Goal: Check status

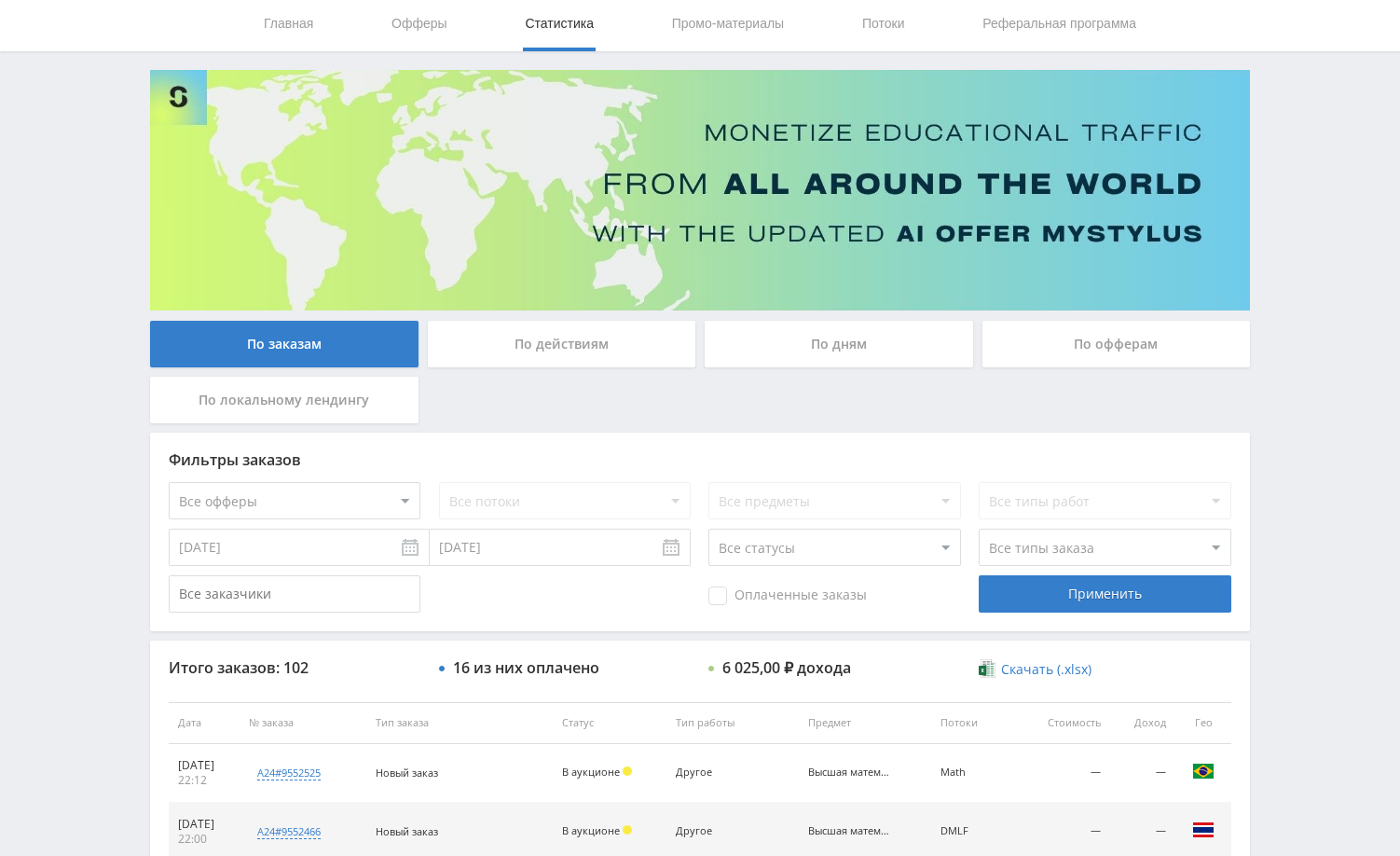
scroll to position [93, 0]
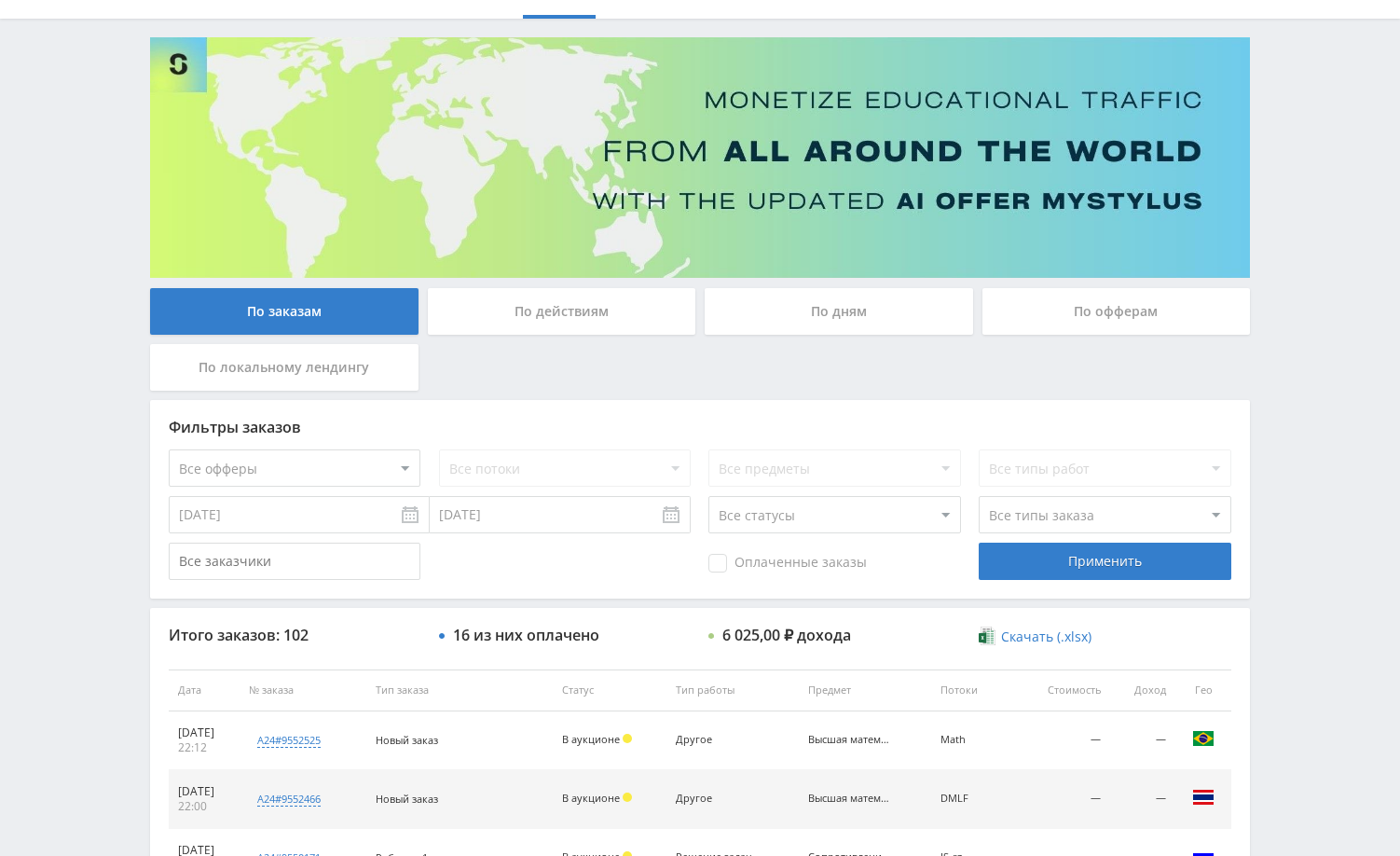
drag, startPoint x: 153, startPoint y: 0, endPoint x: 1289, endPoint y: 611, distance: 1289.9
click at [1287, 609] on div "Telegram-канал Инструменты База знаний Ваш менеджер: [PERSON_NAME] Online @edug…" at bounding box center [700, 689] width 1400 height 1565
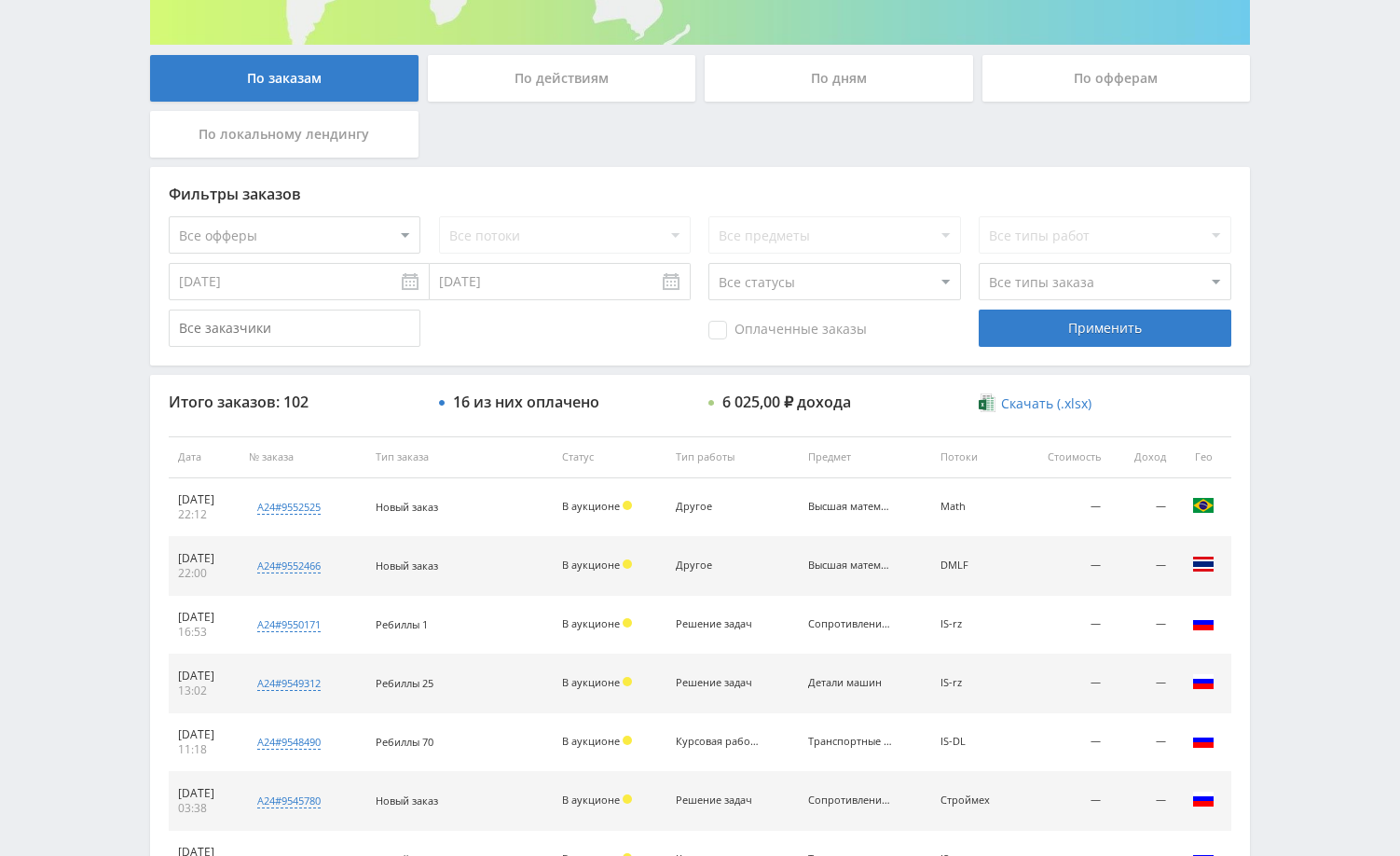
scroll to position [0, 0]
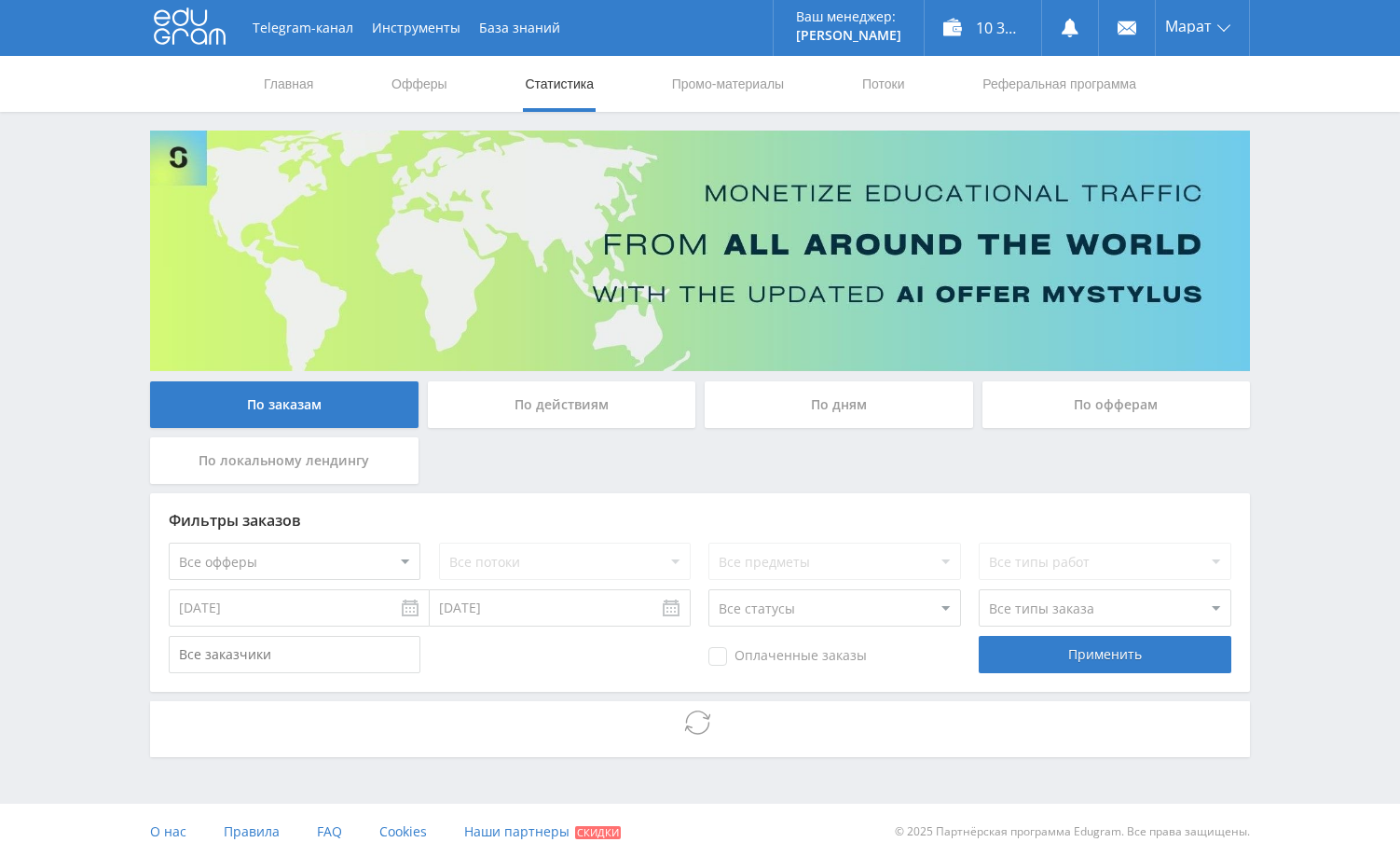
click at [1290, 488] on div "Telegram-канал Инструменты База знаний Ваш менеджер: [PERSON_NAME] Alex Online …" at bounding box center [700, 429] width 1400 height 860
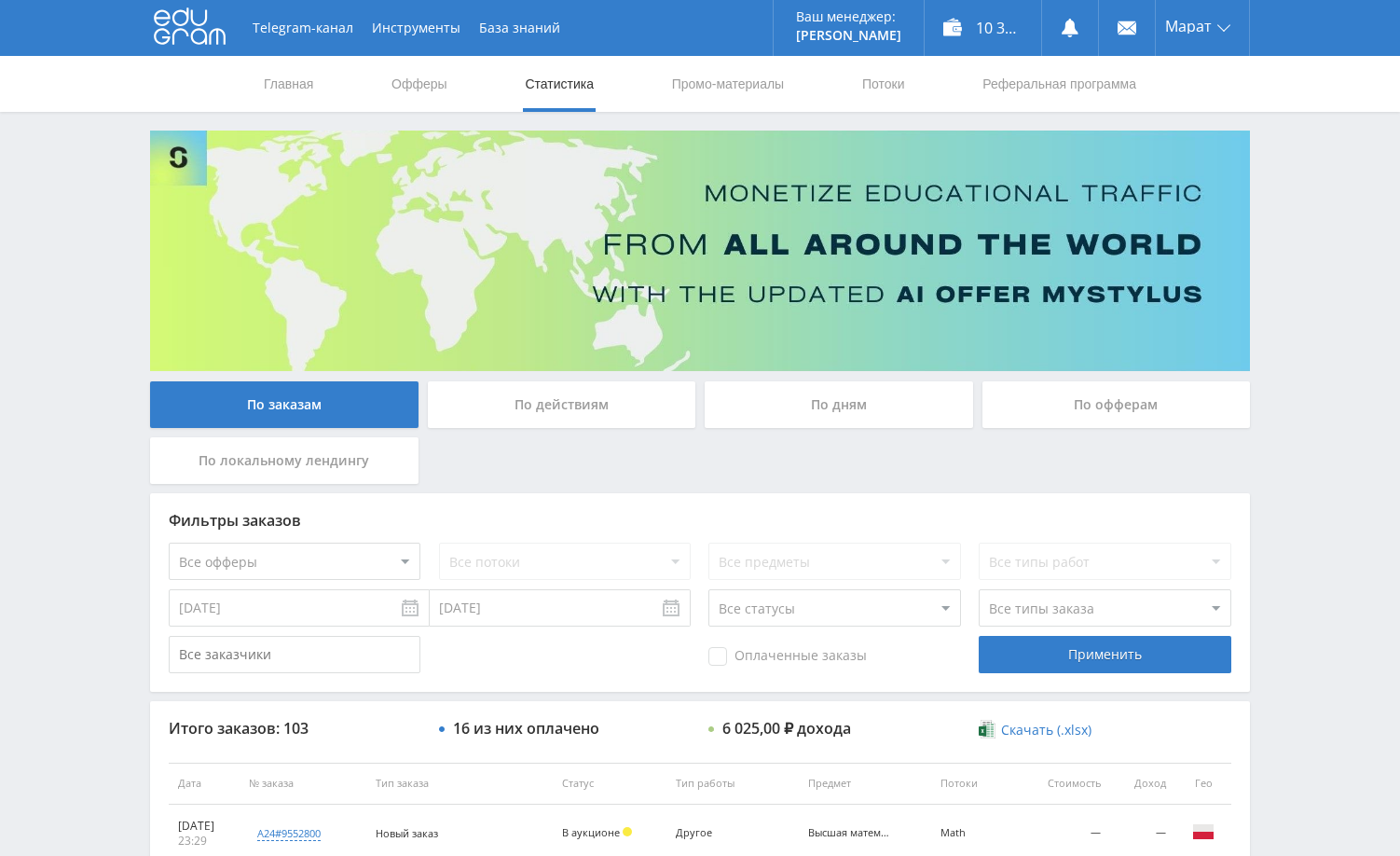
click at [785, 403] on div "По дням" at bounding box center [839, 404] width 268 height 47
click at [0, 0] on input "По дням" at bounding box center [0, 0] width 0 height 0
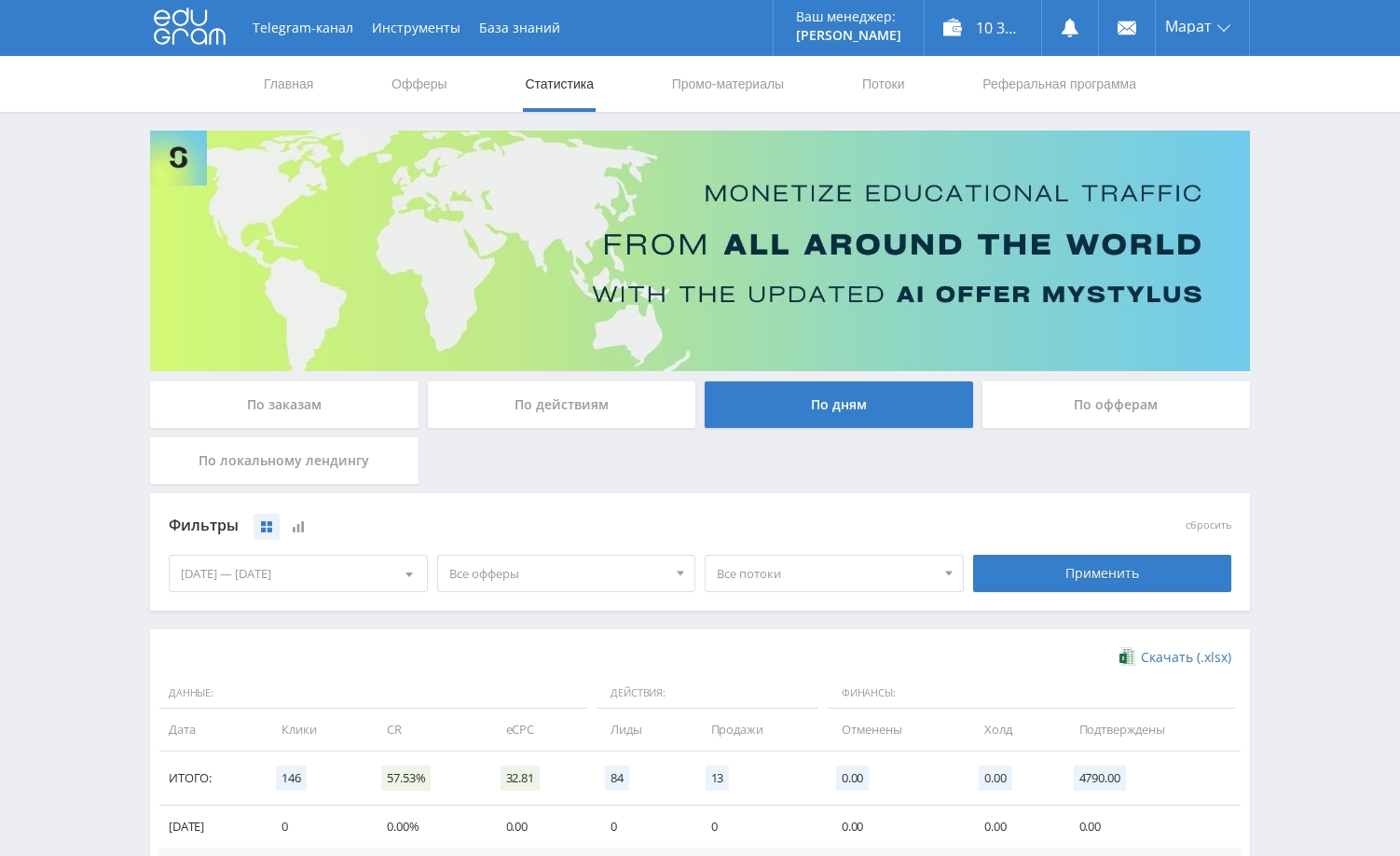
click at [1310, 239] on div "Telegram-канал Инструменты База знаний Ваш менеджер: [PERSON_NAME] Alex Online …" at bounding box center [700, 610] width 1400 height 1220
